Goal: Browse casually: Explore the website without a specific task or goal

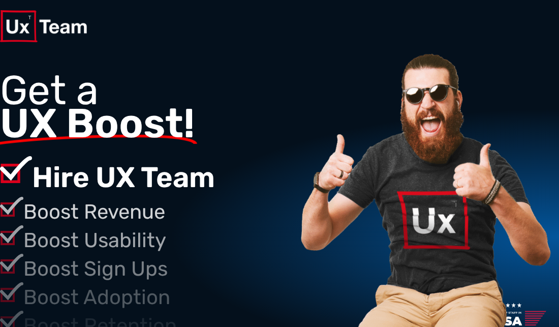
click at [533, 160] on img at bounding box center [425, 262] width 258 height 420
